Goal: Information Seeking & Learning: Learn about a topic

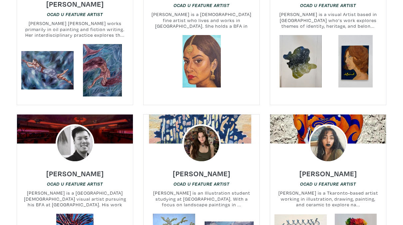
scroll to position [490, 0]
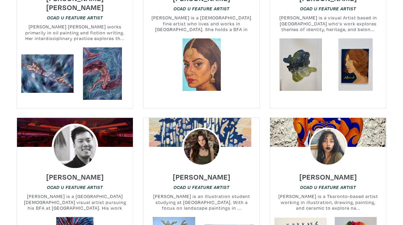
click at [75, 126] on img at bounding box center [75, 146] width 46 height 46
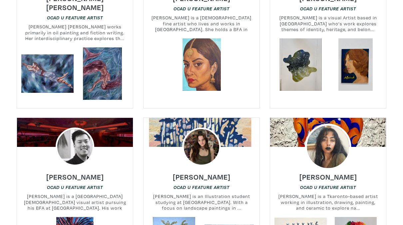
click at [322, 151] on img at bounding box center [328, 146] width 46 height 46
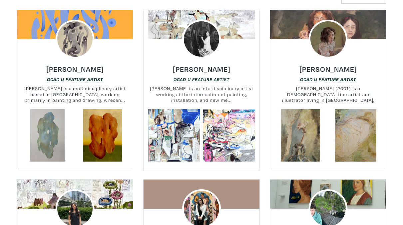
scroll to position [235, 0]
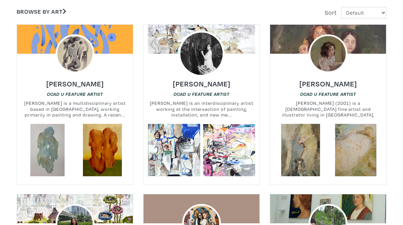
click at [199, 64] on img at bounding box center [201, 54] width 46 height 46
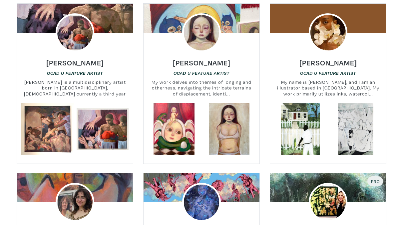
scroll to position [779, 0]
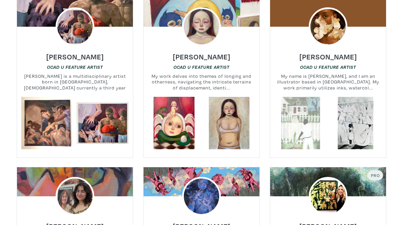
click at [300, 122] on link at bounding box center [301, 123] width 52 height 52
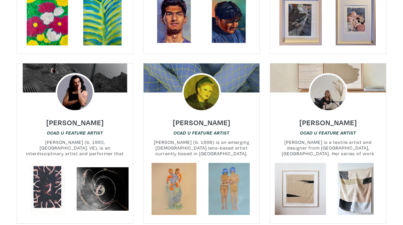
scroll to position [3100, 0]
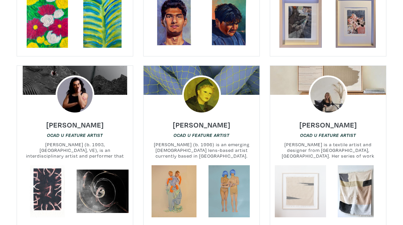
click at [314, 165] on link at bounding box center [301, 191] width 52 height 52
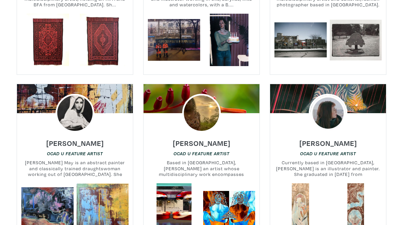
scroll to position [3421, 0]
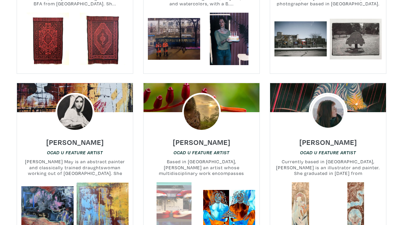
click at [173, 182] on link at bounding box center [174, 208] width 52 height 52
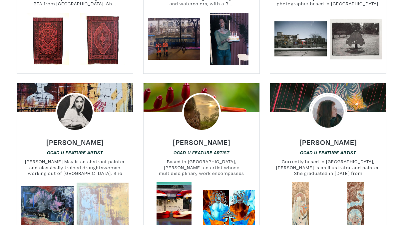
click at [117, 182] on link at bounding box center [103, 208] width 52 height 52
click at [108, 182] on link at bounding box center [103, 208] width 52 height 52
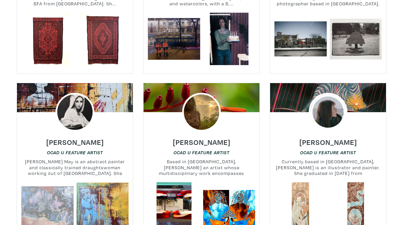
click at [48, 182] on link at bounding box center [47, 208] width 52 height 52
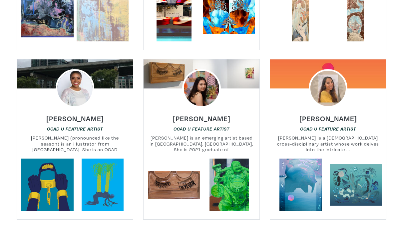
scroll to position [3614, 0]
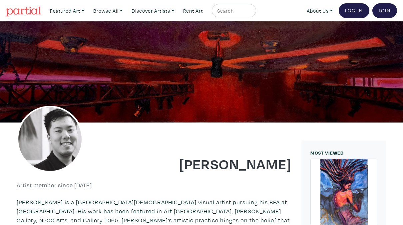
scroll to position [0, 0]
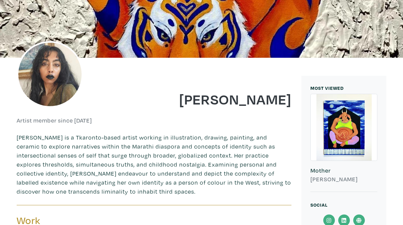
scroll to position [21, 0]
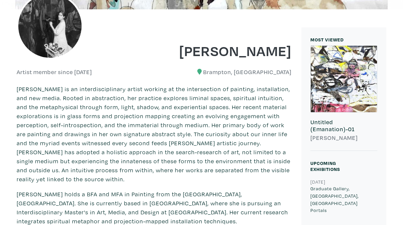
scroll to position [93, 0]
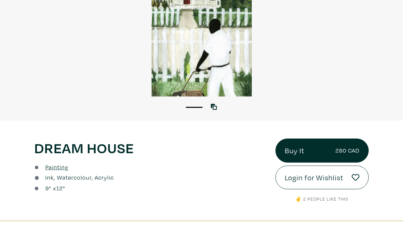
scroll to position [94, 0]
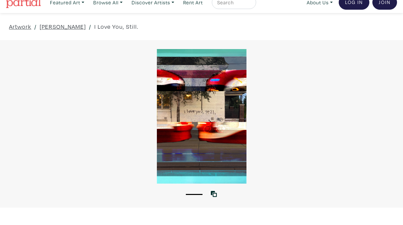
scroll to position [8, 0]
